Goal: Book appointment/travel/reservation

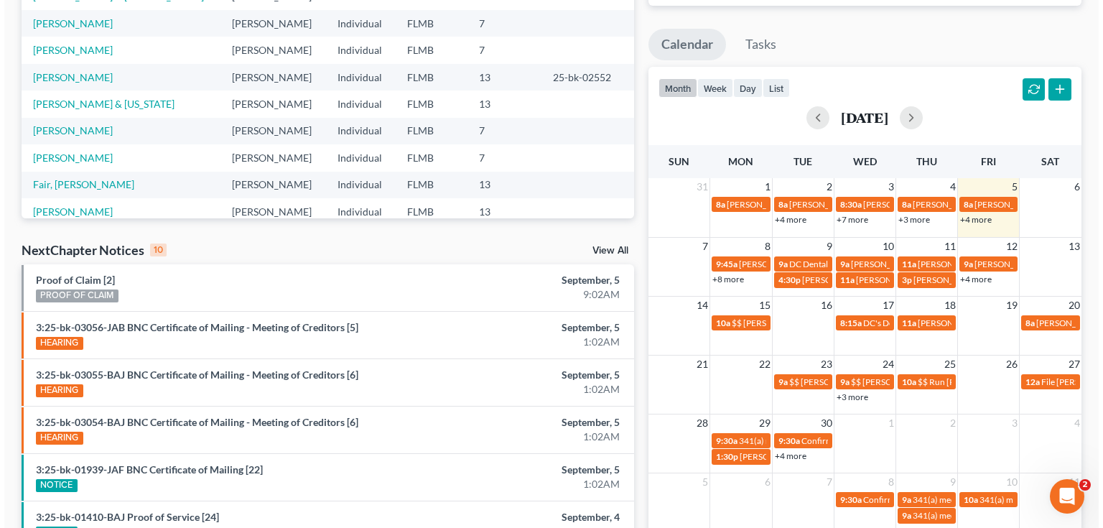
scroll to position [230, 0]
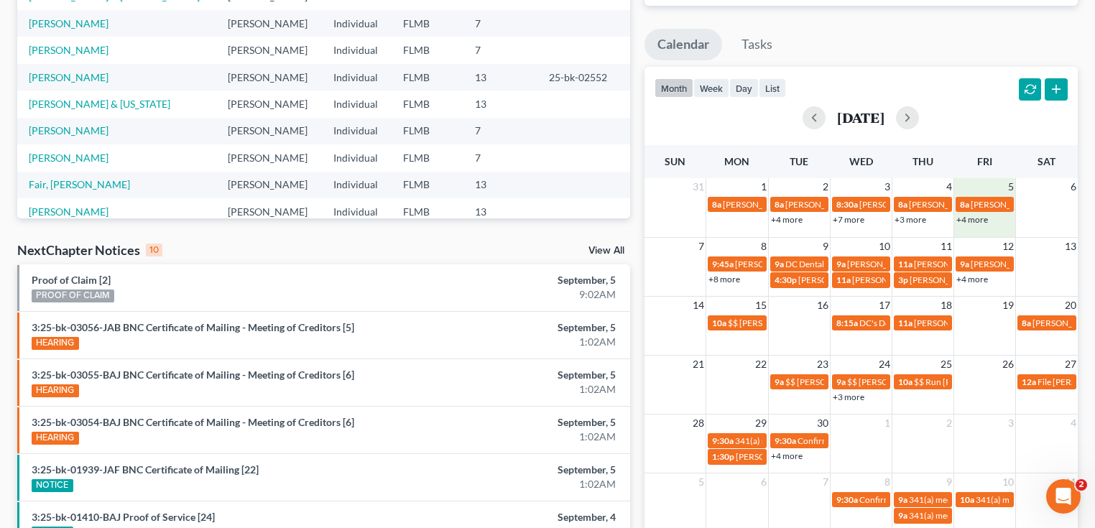
click at [973, 224] on div "+4 more" at bounding box center [984, 219] width 61 height 14
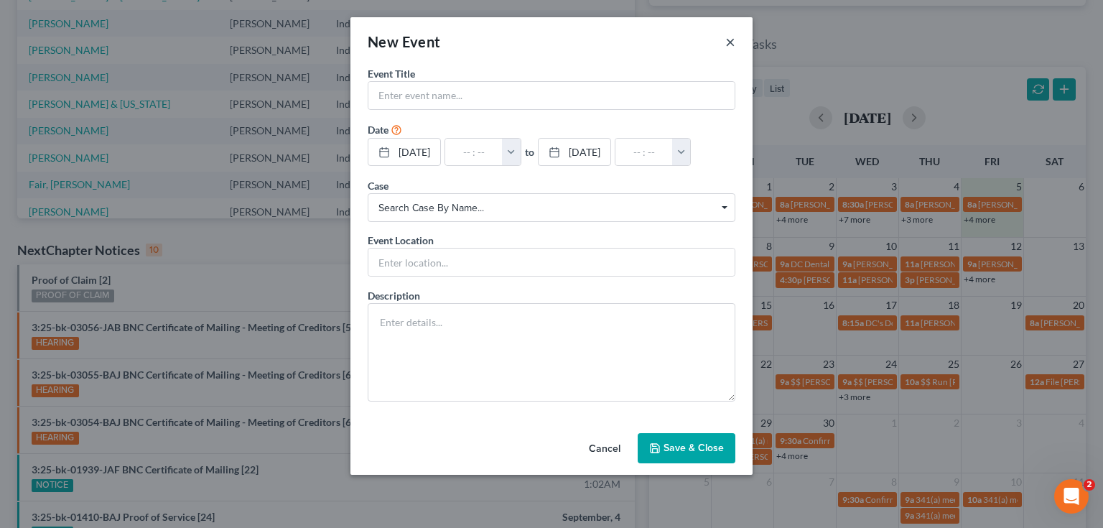
click at [732, 44] on button "×" at bounding box center [731, 41] width 10 height 17
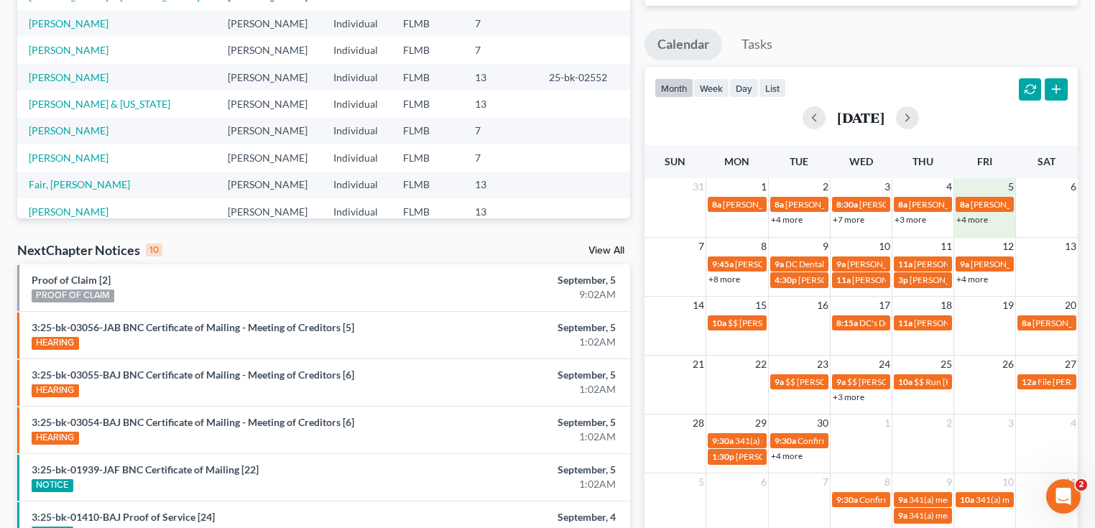
click at [976, 220] on link "+4 more" at bounding box center [972, 219] width 32 height 11
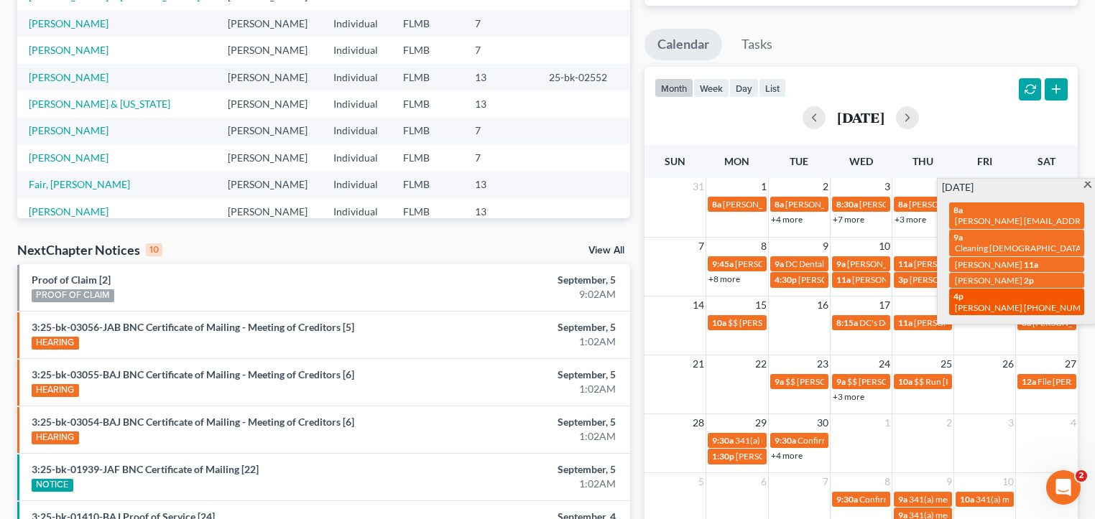
click at [992, 291] on div "4p [PERSON_NAME] [PHONE_NUMBER]" at bounding box center [1016, 302] width 126 height 22
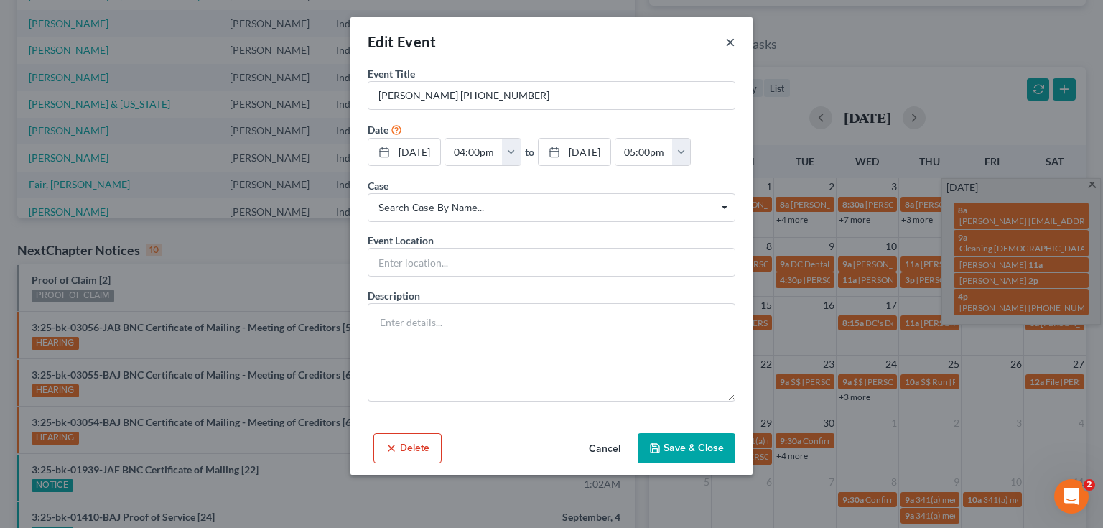
click at [730, 39] on button "×" at bounding box center [731, 41] width 10 height 17
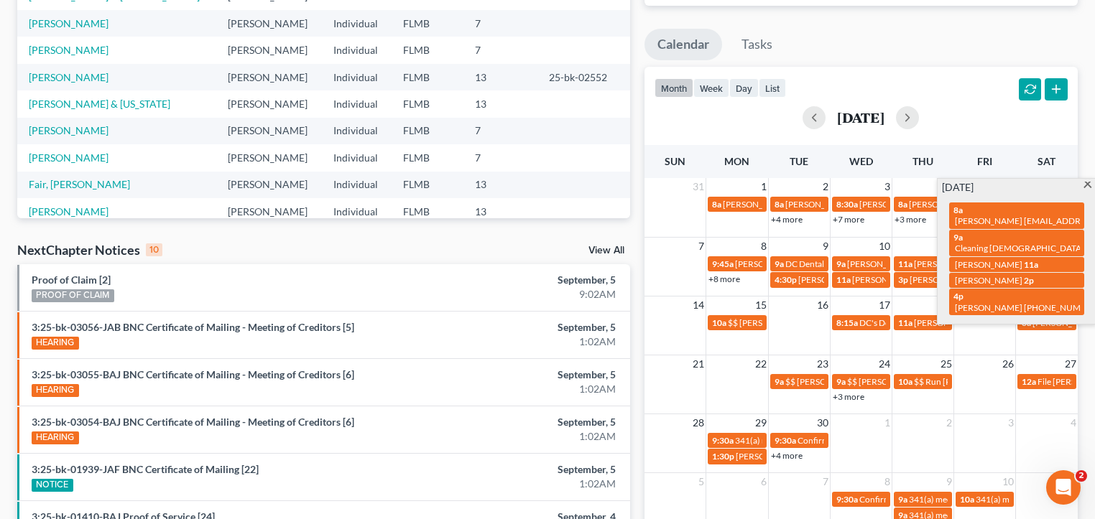
click at [973, 91] on div "month week day list [DATE]" at bounding box center [861, 101] width 448 height 69
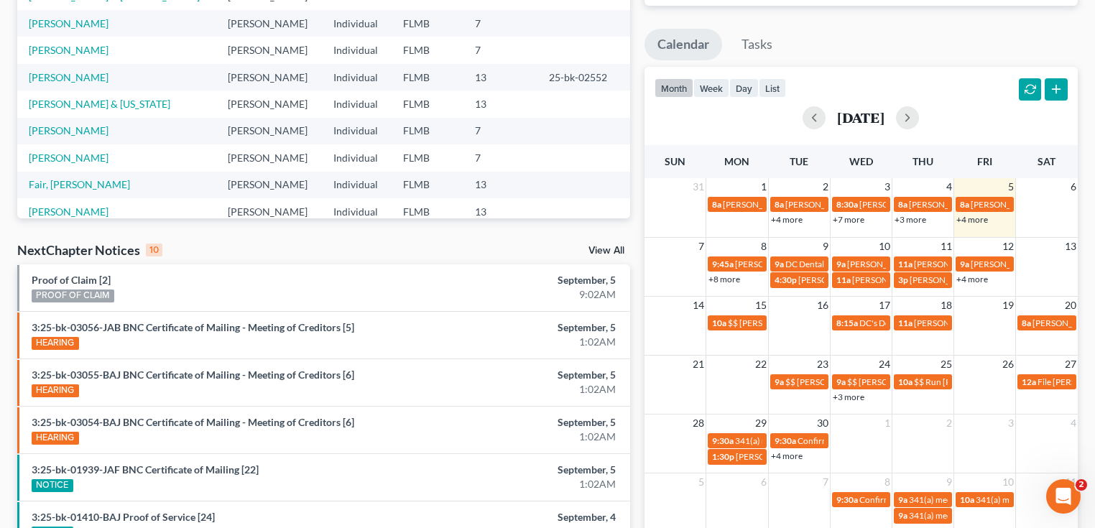
click at [984, 328] on td at bounding box center [985, 322] width 62 height 17
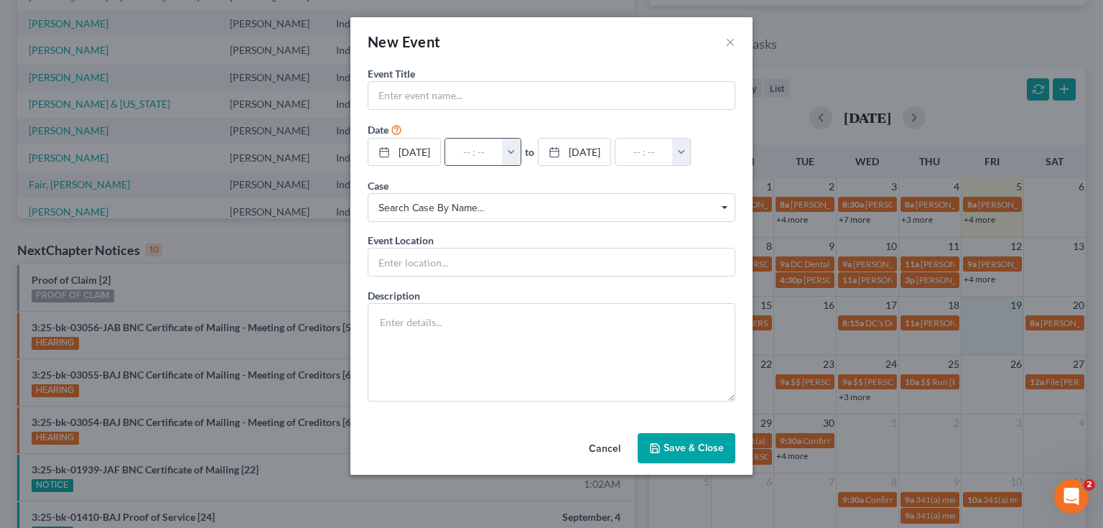
click at [521, 149] on button "button" at bounding box center [511, 152] width 19 height 27
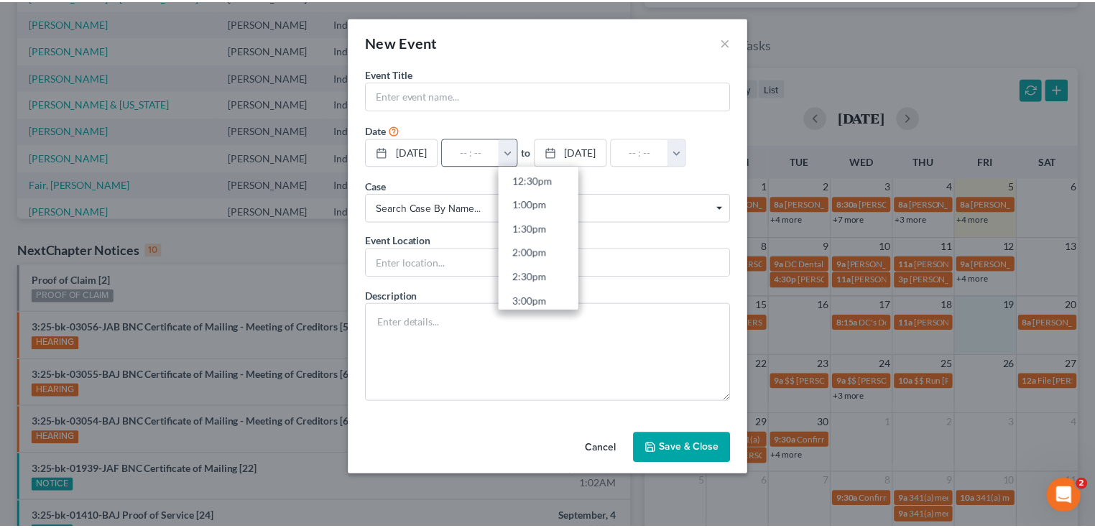
scroll to position [632, 0]
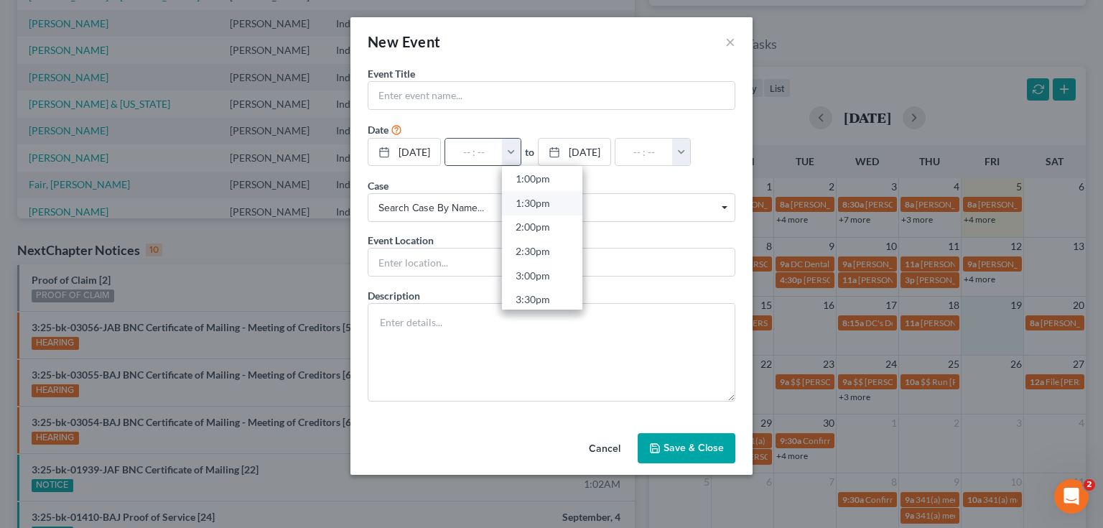
click at [555, 207] on link "1:30pm" at bounding box center [542, 203] width 80 height 24
type input "1:30pm"
type input "02:30pm"
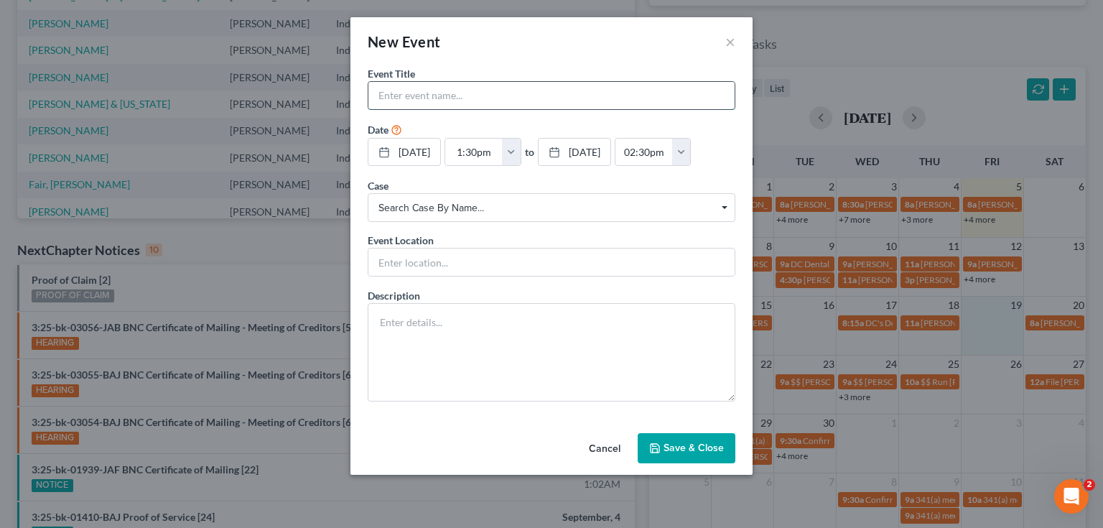
click at [520, 82] on input "text" at bounding box center [552, 95] width 366 height 27
type input "[PERSON_NAME] and [PERSON_NAME] [PERSON_NAME]"
click at [407, 459] on div "Cancel Save & Close" at bounding box center [552, 450] width 402 height 47
click at [527, 267] on input "text" at bounding box center [552, 262] width 366 height 27
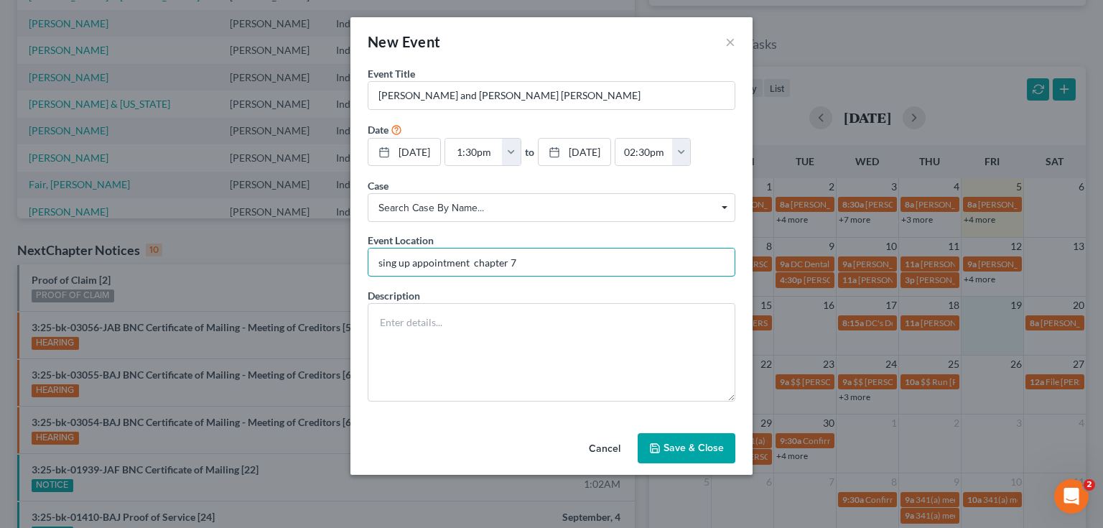
type input "sing up appointment chapter 7"
click at [688, 440] on button "Save & Close" at bounding box center [687, 448] width 98 height 30
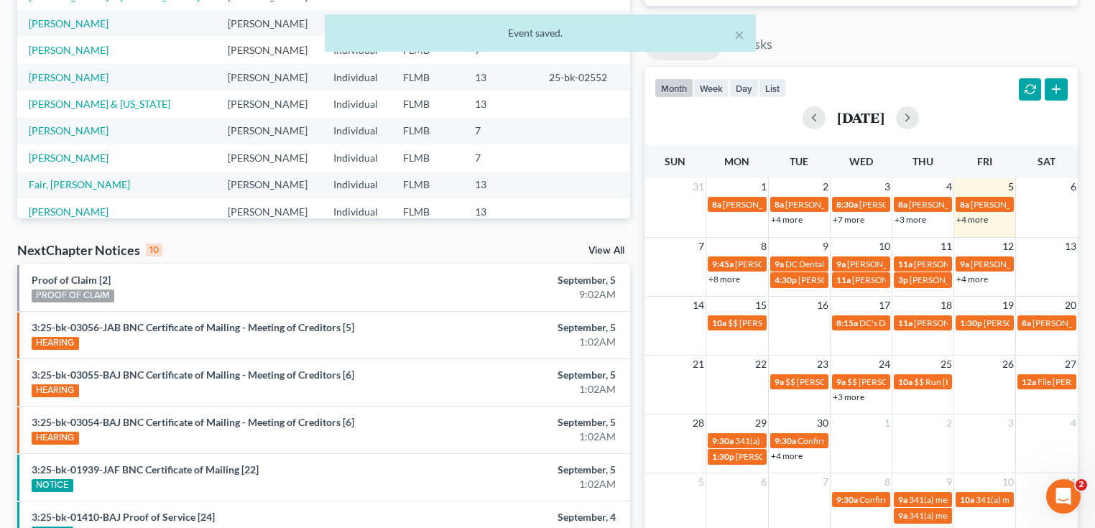
click at [978, 218] on link "+4 more" at bounding box center [972, 219] width 32 height 11
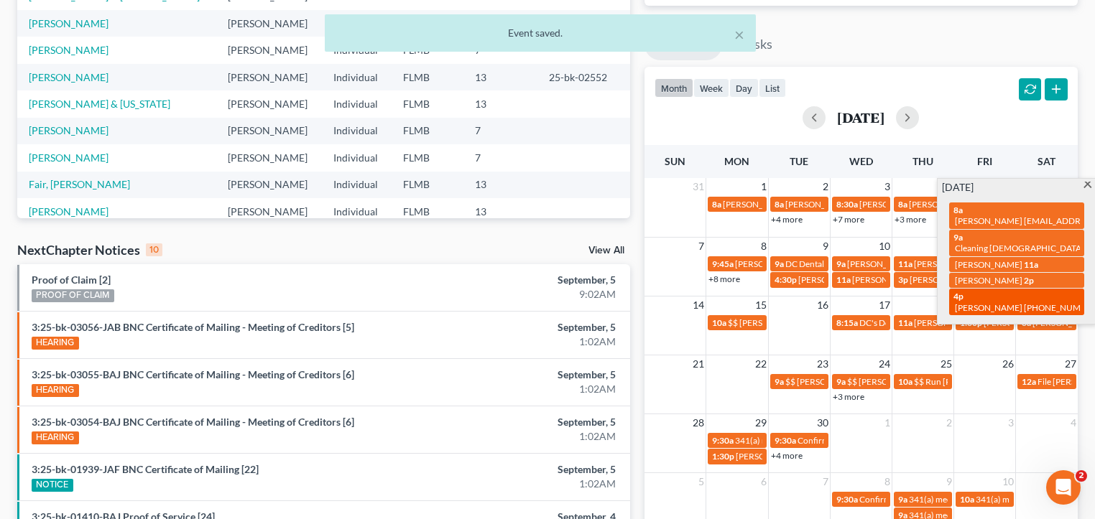
click at [998, 302] on span "[PERSON_NAME] [PHONE_NUMBER]" at bounding box center [1027, 307] width 145 height 11
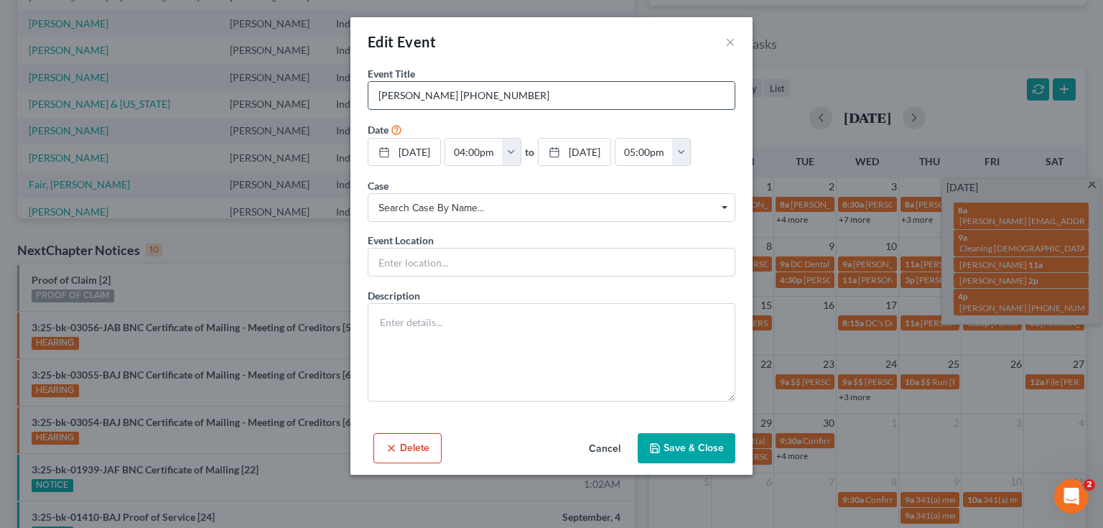
drag, startPoint x: 587, startPoint y: 101, endPoint x: 451, endPoint y: 101, distance: 135.8
click at [451, 101] on input "[PERSON_NAME] [PHONE_NUMBER]" at bounding box center [552, 95] width 366 height 27
click at [697, 437] on button "Save & Close" at bounding box center [687, 448] width 98 height 30
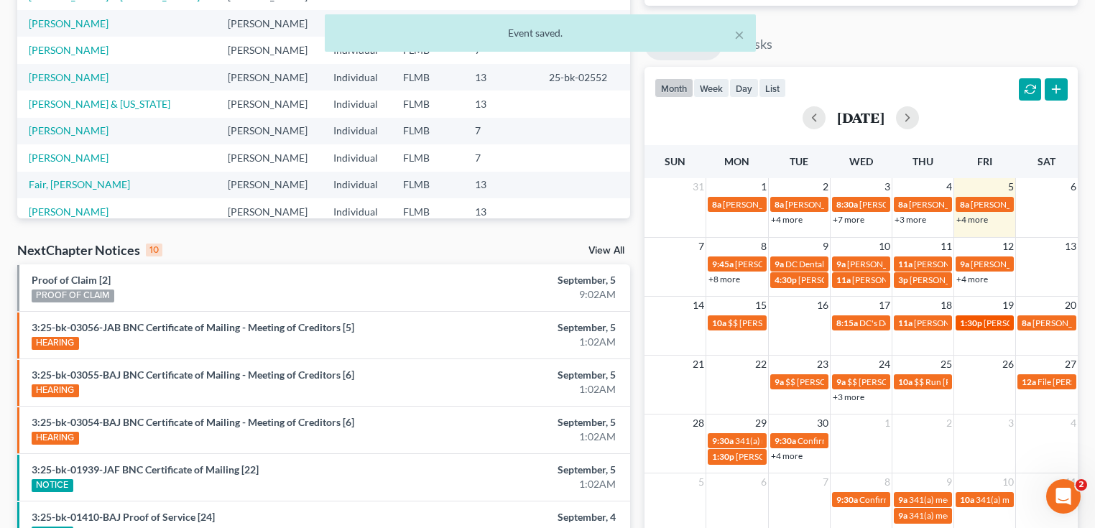
click at [991, 322] on span "[PERSON_NAME] and [PERSON_NAME] [PERSON_NAME]" at bounding box center [1093, 323] width 221 height 11
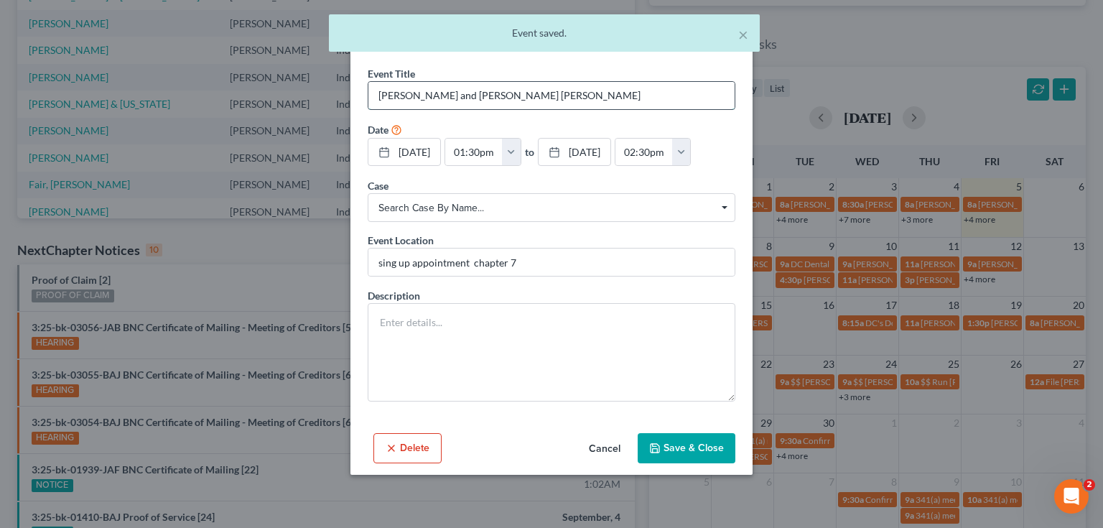
click at [604, 85] on input "[PERSON_NAME] and [PERSON_NAME] [PERSON_NAME]" at bounding box center [552, 95] width 366 height 27
paste input "[PHONE_NUMBER]"
type input "[PERSON_NAME] and [PERSON_NAME] [PERSON_NAME] [PHONE_NUMBER]"
click at [695, 445] on button "Save & Close" at bounding box center [687, 448] width 98 height 30
